Goal: Task Accomplishment & Management: Manage account settings

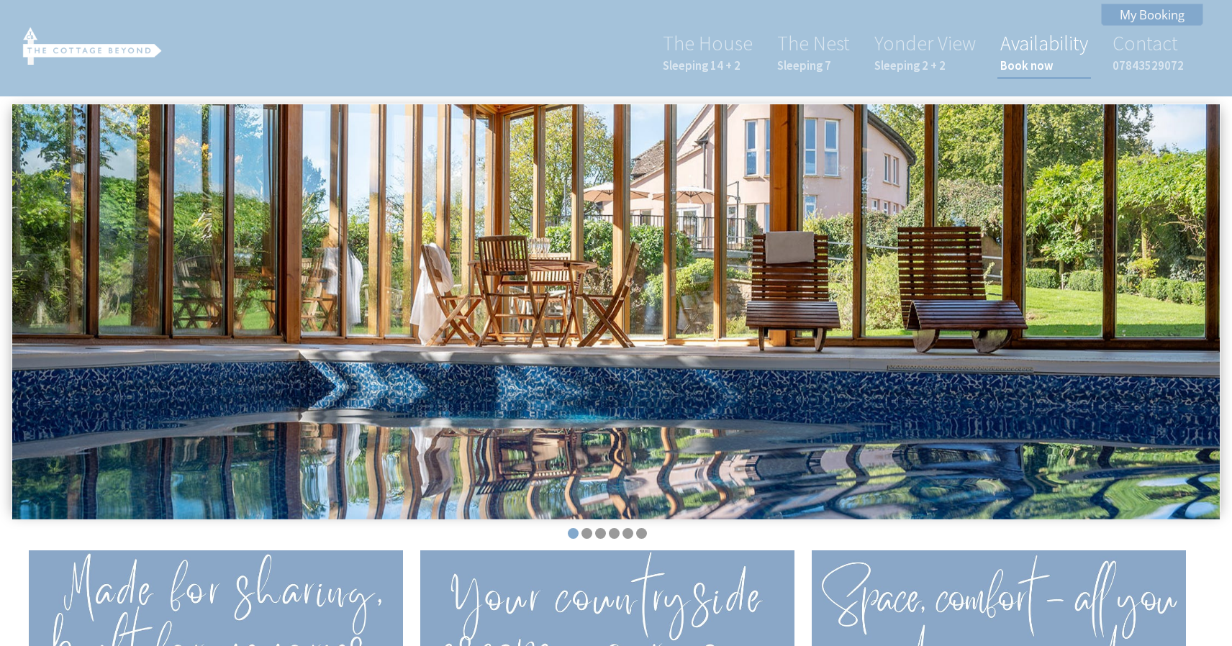
click at [1036, 48] on link "Availability Book now" at bounding box center [1044, 51] width 88 height 43
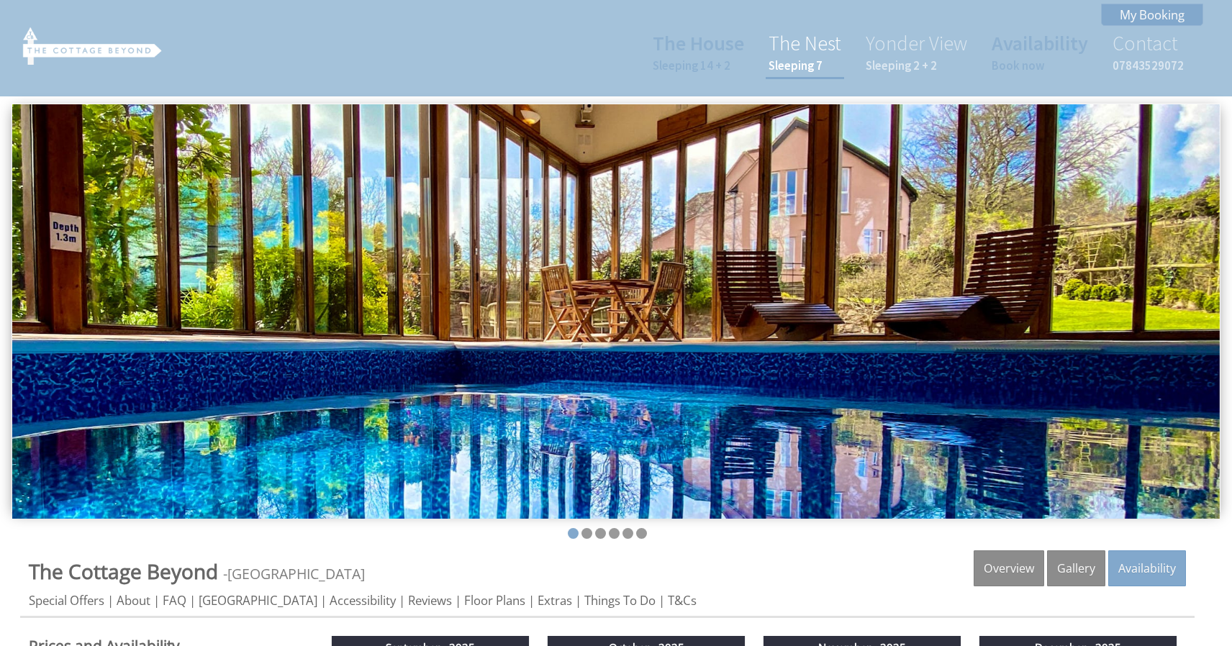
click at [810, 48] on link "The Nest Sleeping 7" at bounding box center [805, 51] width 73 height 43
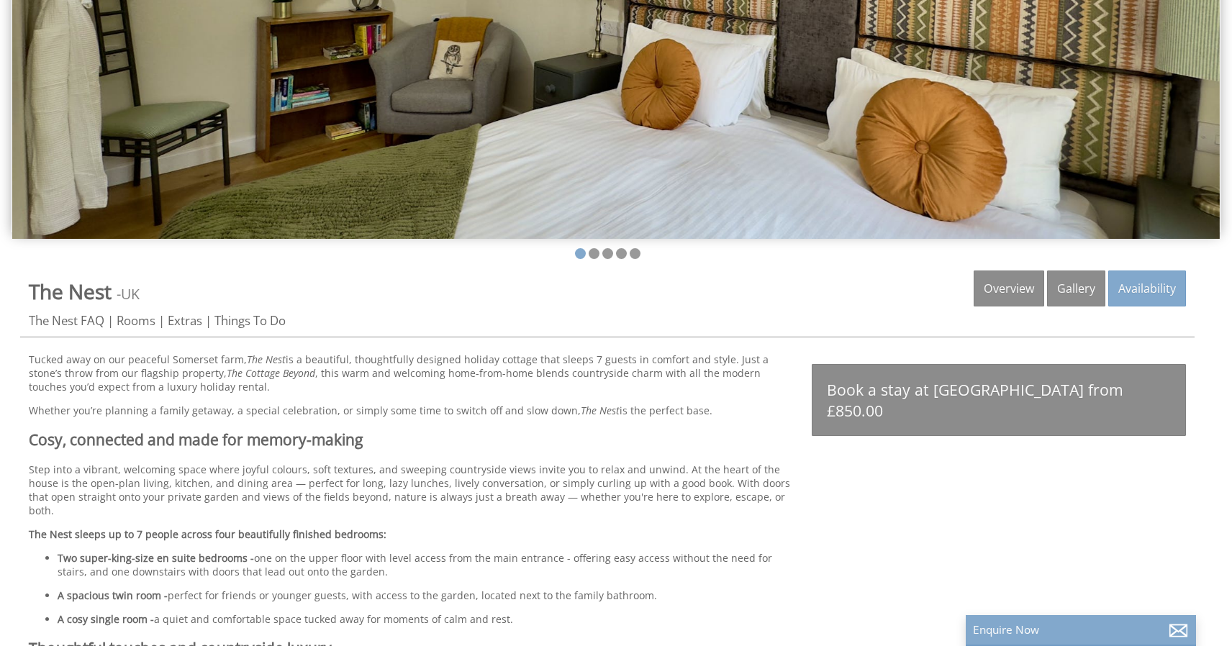
scroll to position [293, 0]
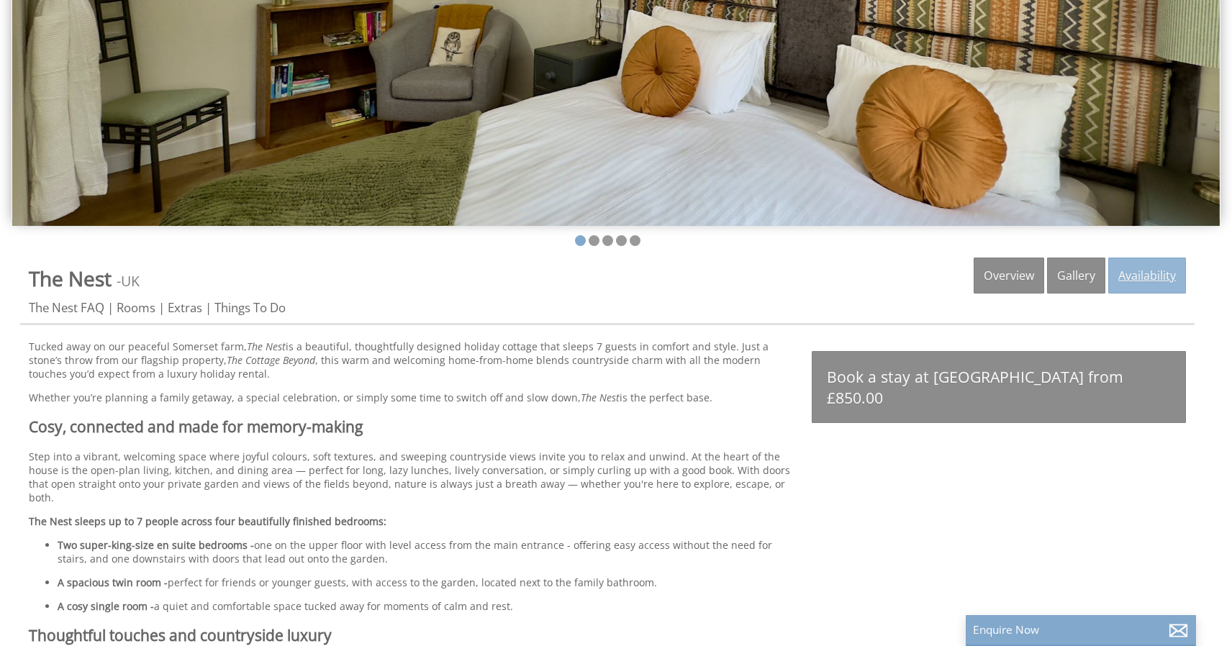
click at [1142, 276] on link "Availability" at bounding box center [1147, 276] width 78 height 36
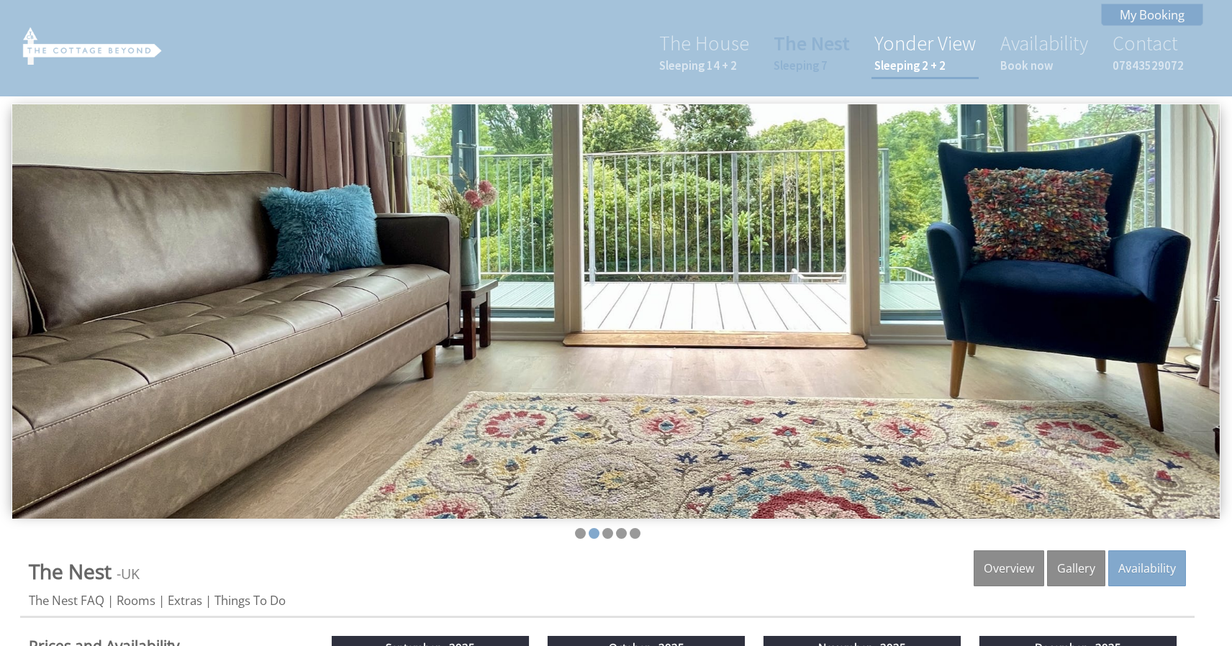
click at [923, 50] on link "Yonder View Sleeping 2 + 2" at bounding box center [924, 51] width 101 height 43
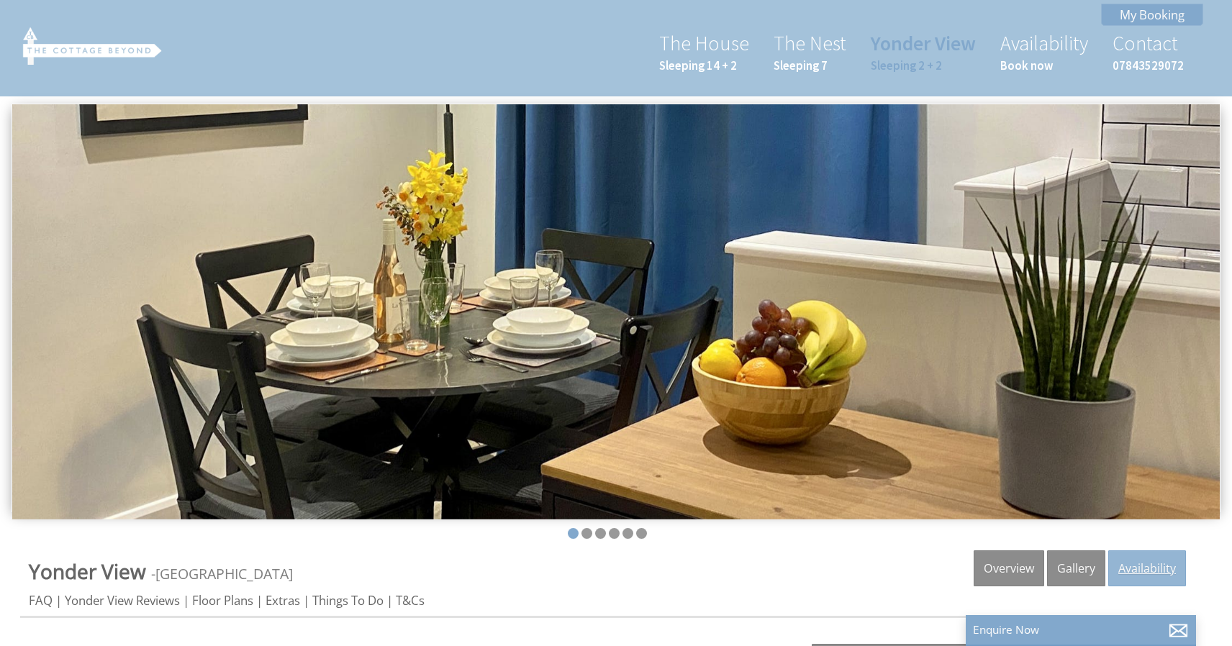
click at [1139, 566] on link "Availability" at bounding box center [1147, 569] width 78 height 36
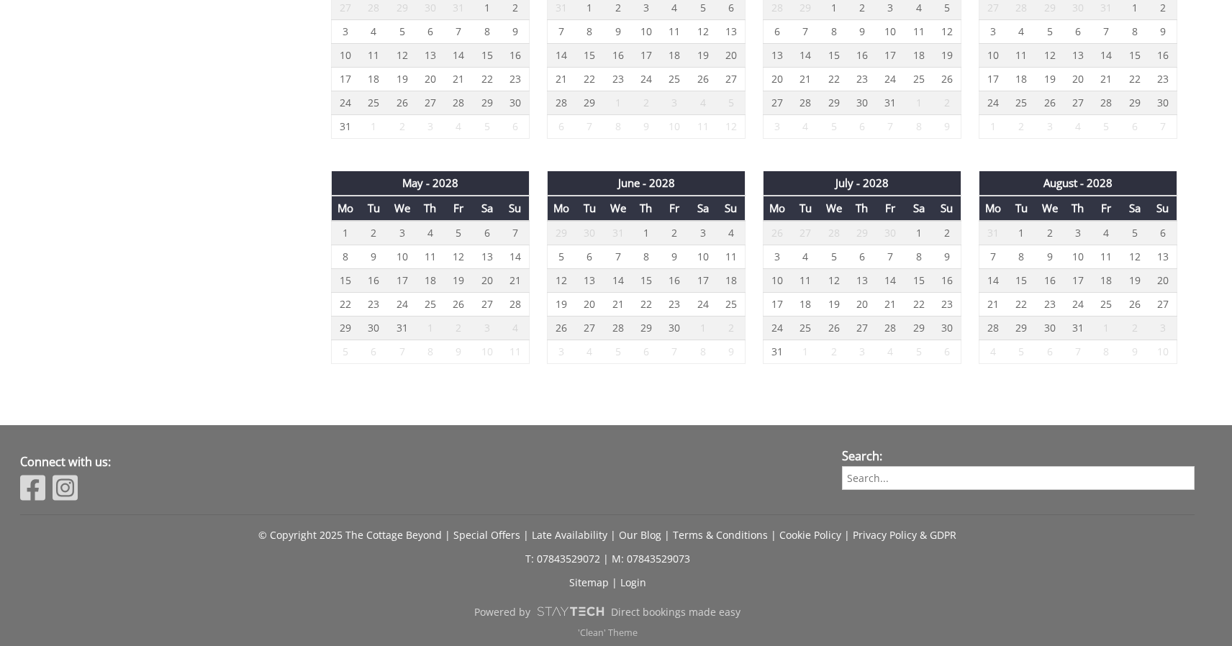
scroll to position [2272, 0]
click at [627, 583] on link "Login" at bounding box center [633, 584] width 26 height 14
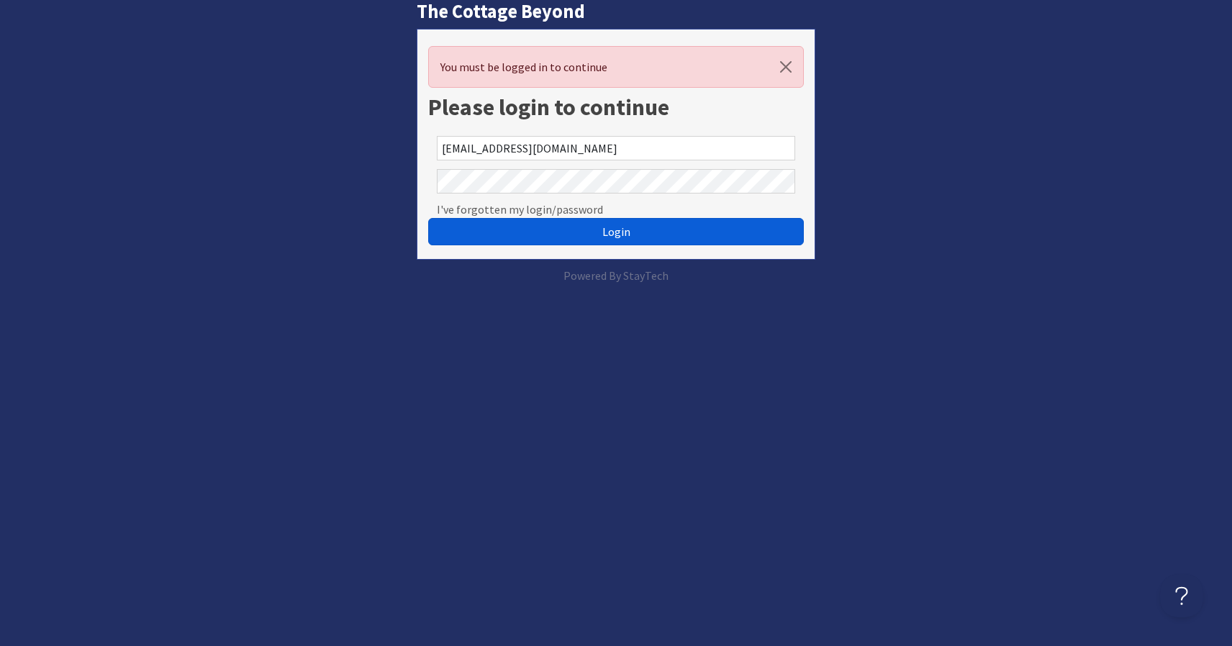
click at [618, 236] on span "Login" at bounding box center [616, 232] width 28 height 14
click at [618, 235] on span "Login" at bounding box center [616, 232] width 28 height 14
